Goal: Transaction & Acquisition: Purchase product/service

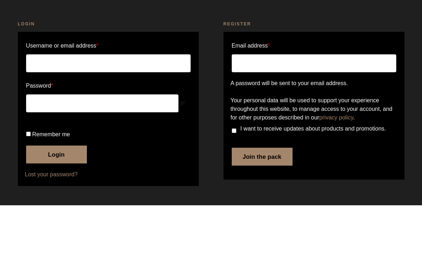
scroll to position [50, 0]
type input "[EMAIL_ADDRESS][DOMAIN_NAME]"
click at [62, 195] on button "Login" at bounding box center [56, 204] width 61 height 18
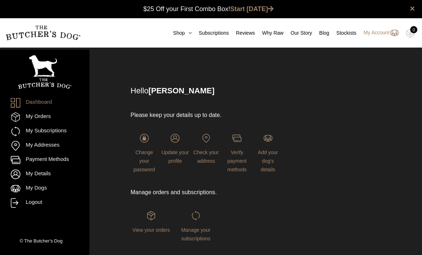
scroll to position [0, 0]
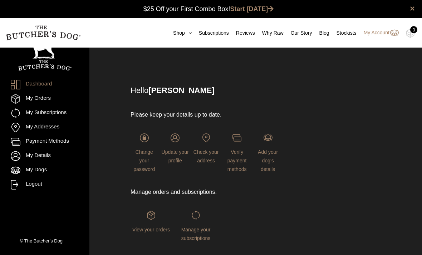
click at [38, 97] on link "My Orders" at bounding box center [45, 99] width 68 height 10
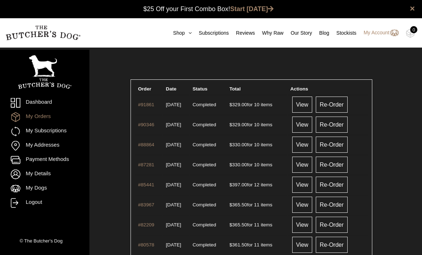
scroll to position [0, 0]
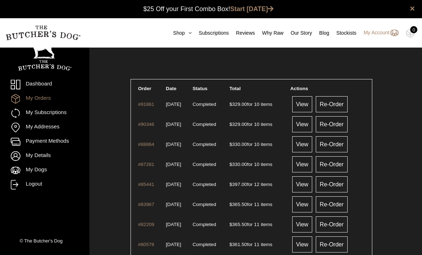
click at [337, 106] on link "Re-Order" at bounding box center [331, 104] width 32 height 16
